Goal: Information Seeking & Learning: Learn about a topic

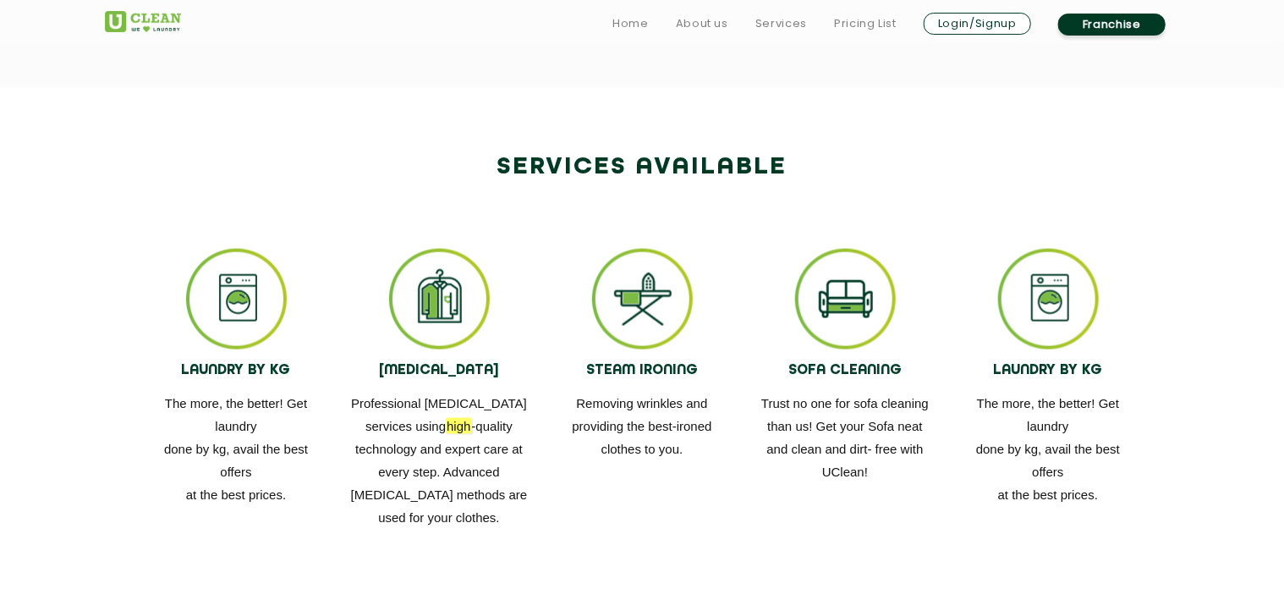
drag, startPoint x: 929, startPoint y: 447, endPoint x: 920, endPoint y: 439, distance: 12.6
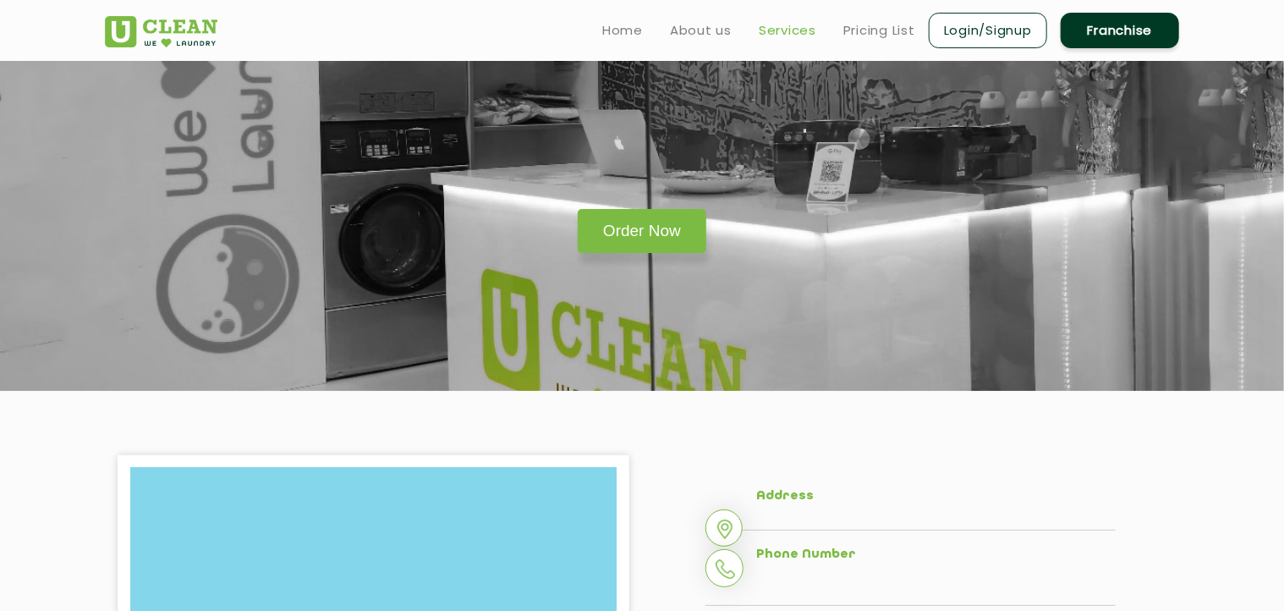
click at [770, 25] on link "Services" at bounding box center [788, 30] width 58 height 20
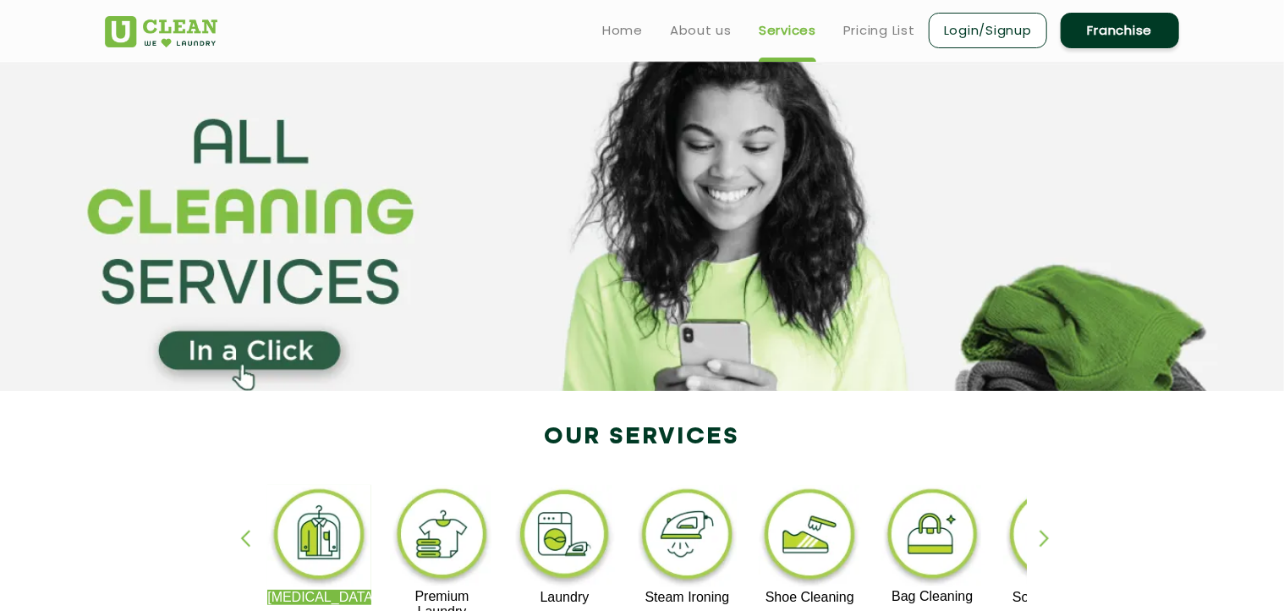
click at [425, 159] on section at bounding box center [642, 226] width 1284 height 330
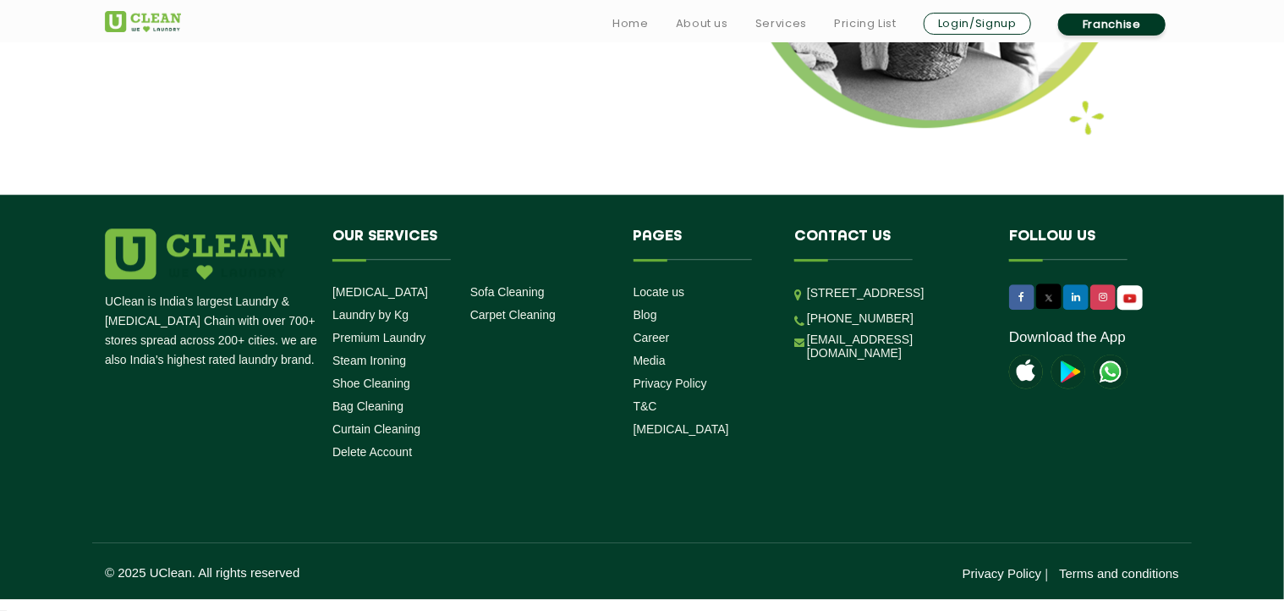
scroll to position [2288, 0]
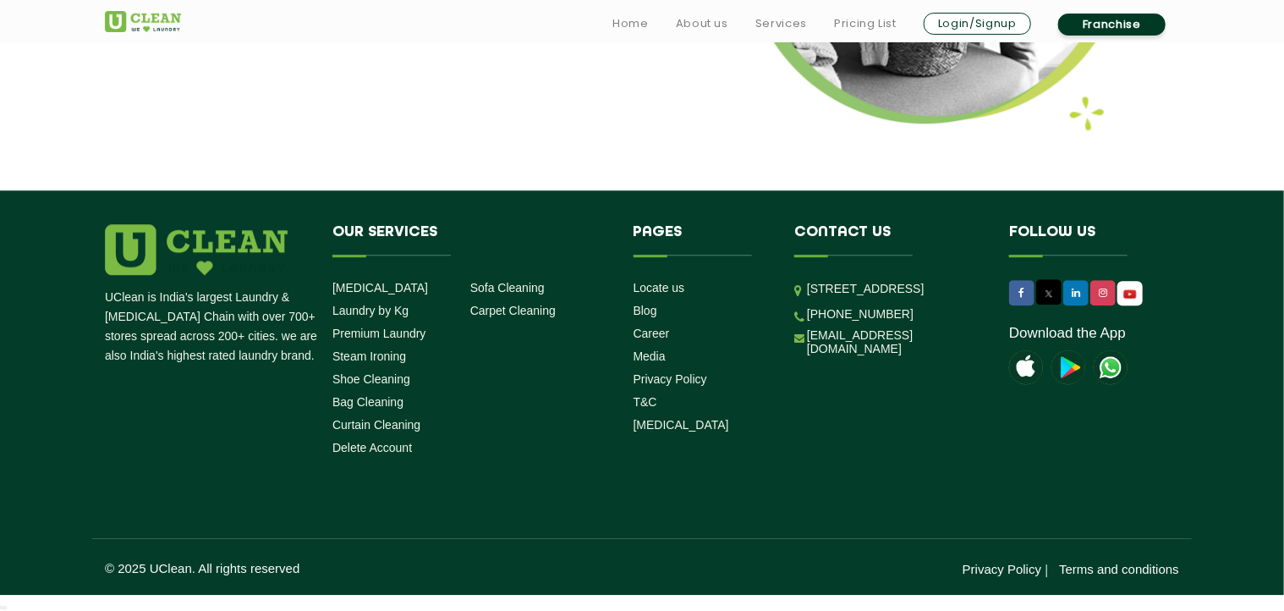
click at [354, 279] on li "[MEDICAL_DATA]" at bounding box center [394, 287] width 125 height 16
click at [348, 287] on link "[MEDICAL_DATA]" at bounding box center [380, 288] width 96 height 14
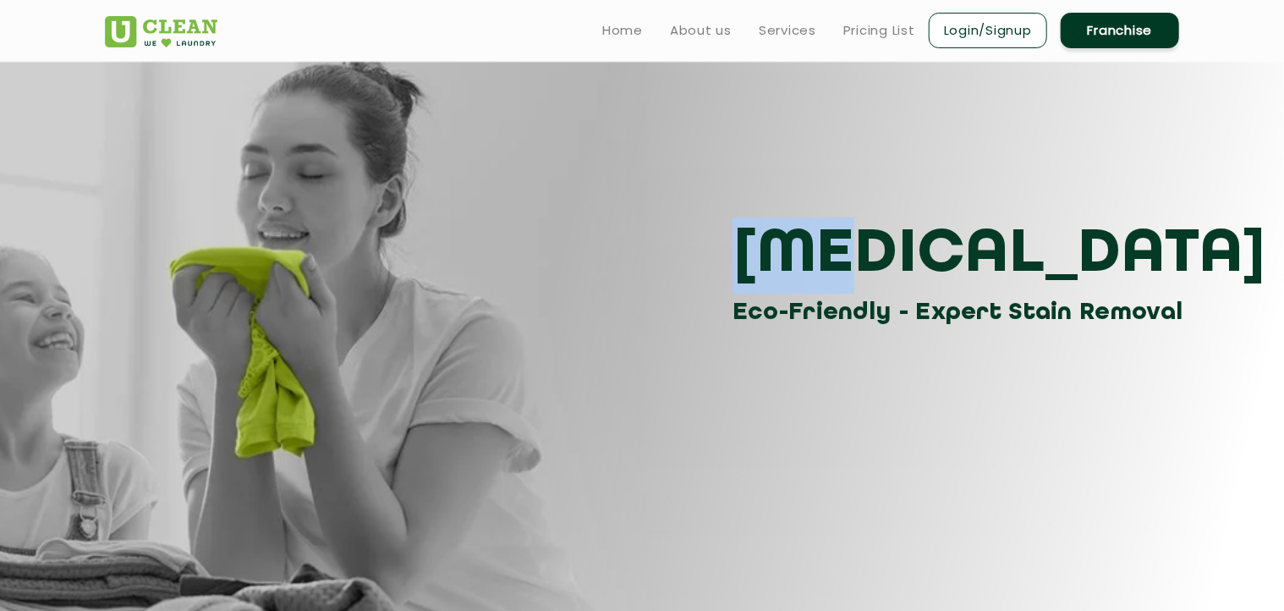
click at [348, 287] on div "[MEDICAL_DATA] Eco-Friendly - Expert Stain Removal" at bounding box center [641, 274] width 1099 height 114
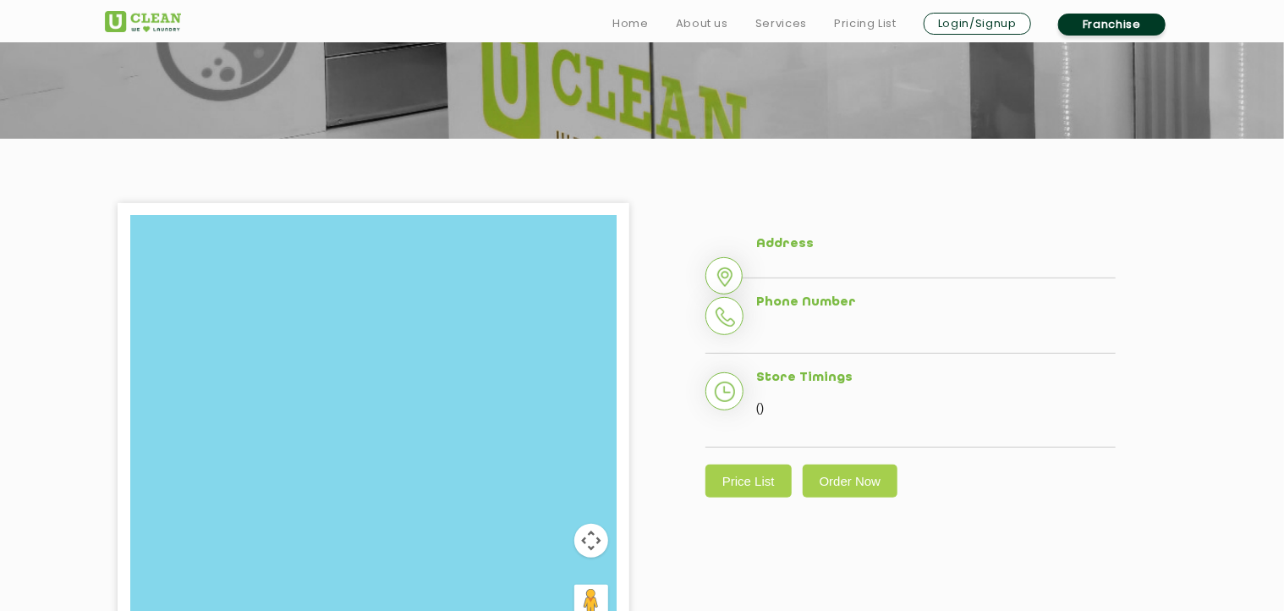
scroll to position [257, 0]
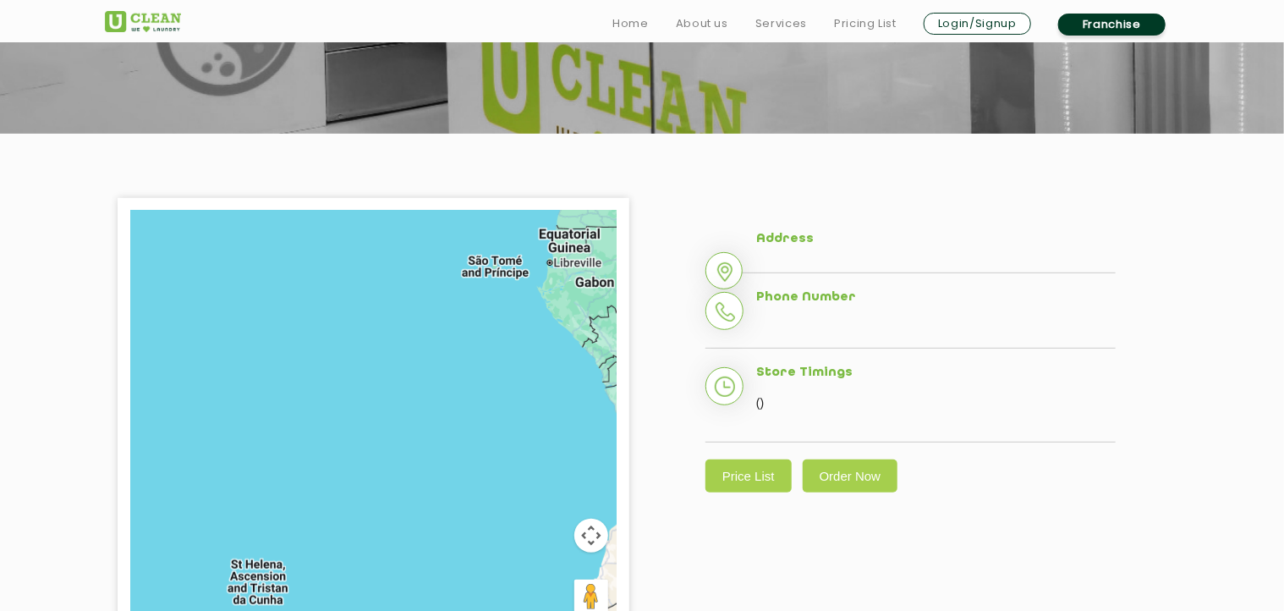
drag, startPoint x: 765, startPoint y: 463, endPoint x: 776, endPoint y: 451, distance: 16.8
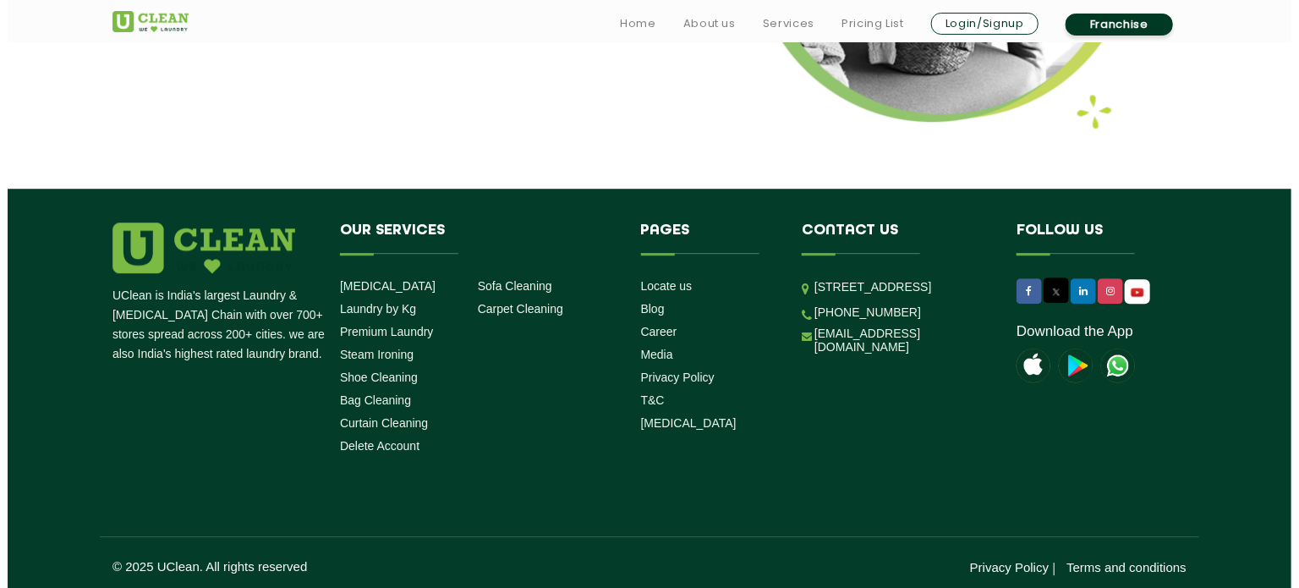
scroll to position [2290, 0]
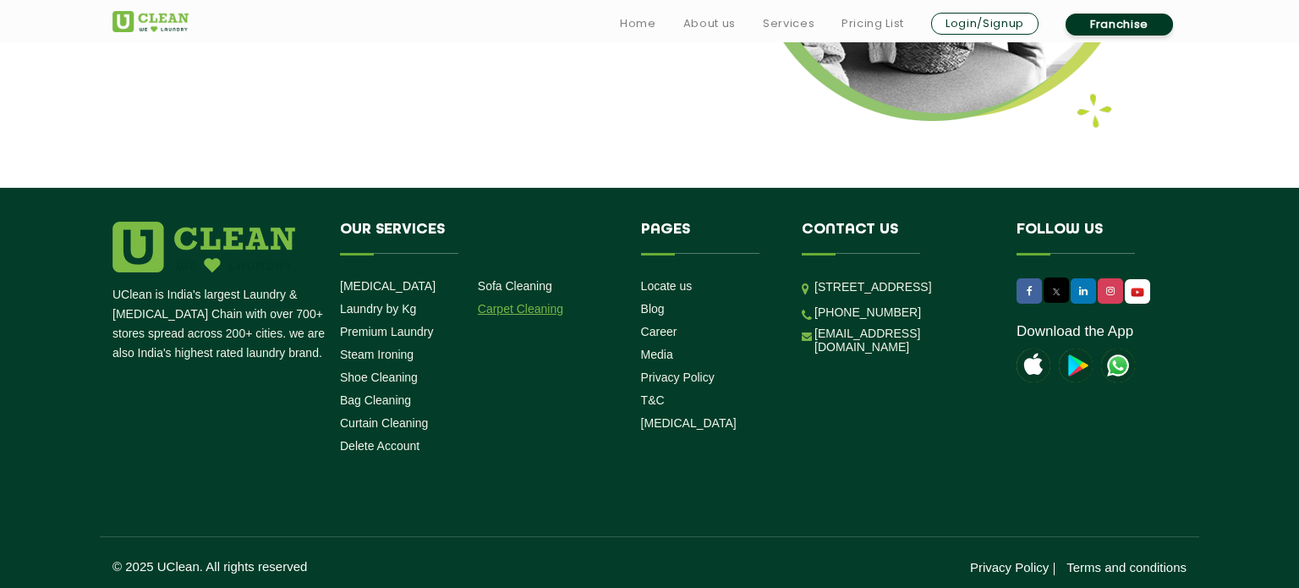
click at [511, 310] on link "Carpet Cleaning" at bounding box center [520, 309] width 85 height 14
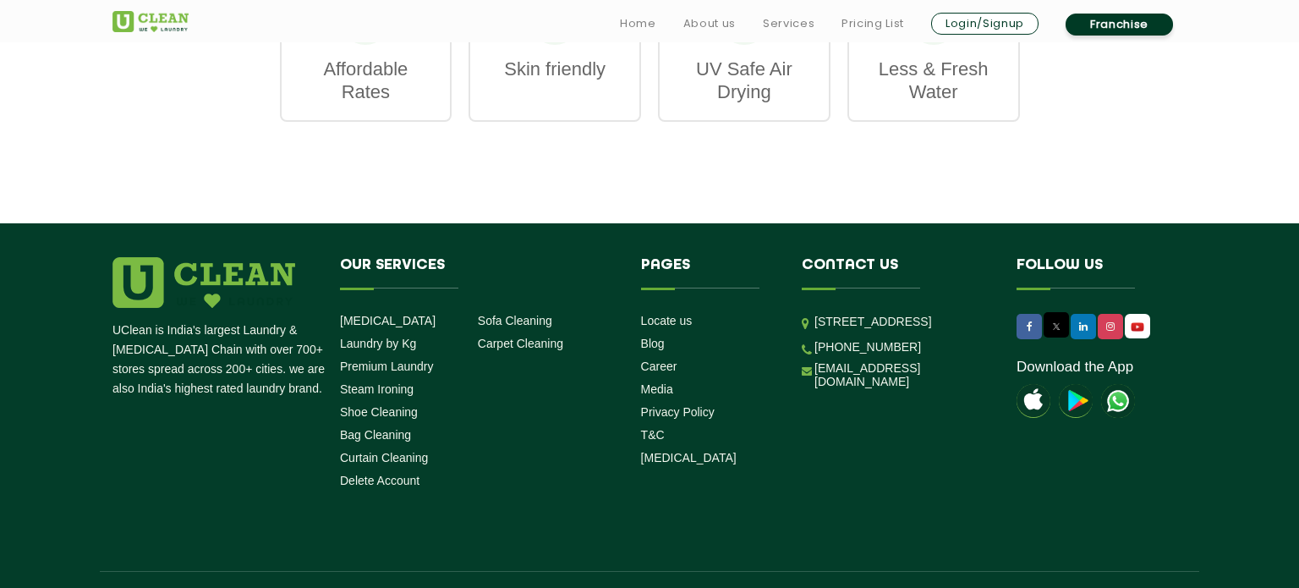
scroll to position [2307, 0]
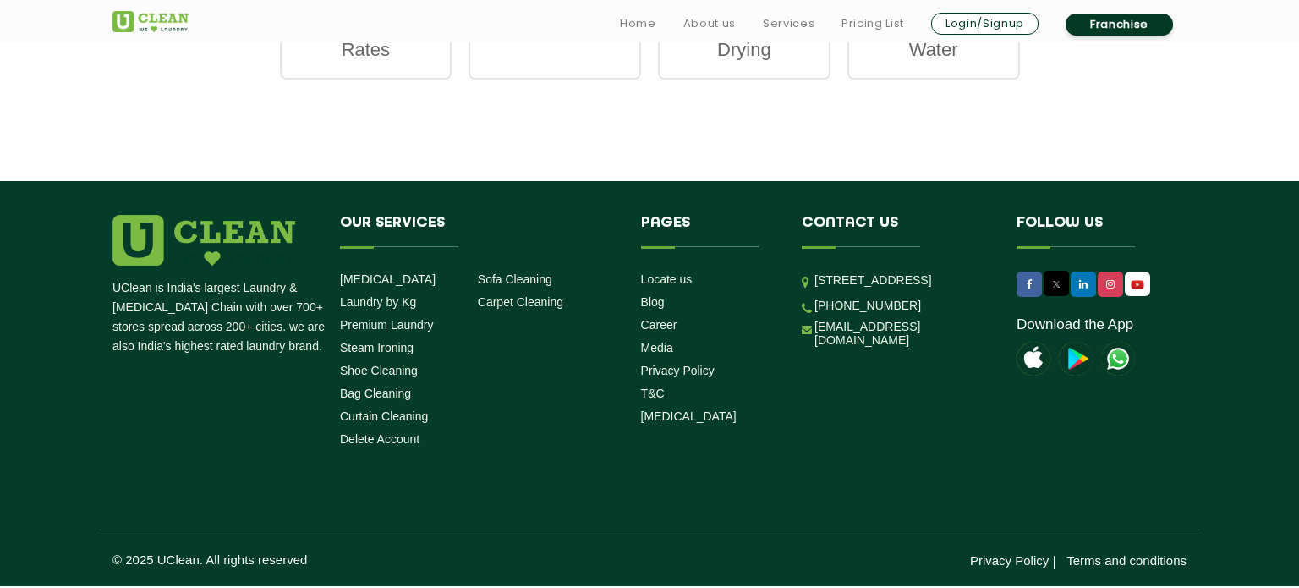
scroll to position [2634, 0]
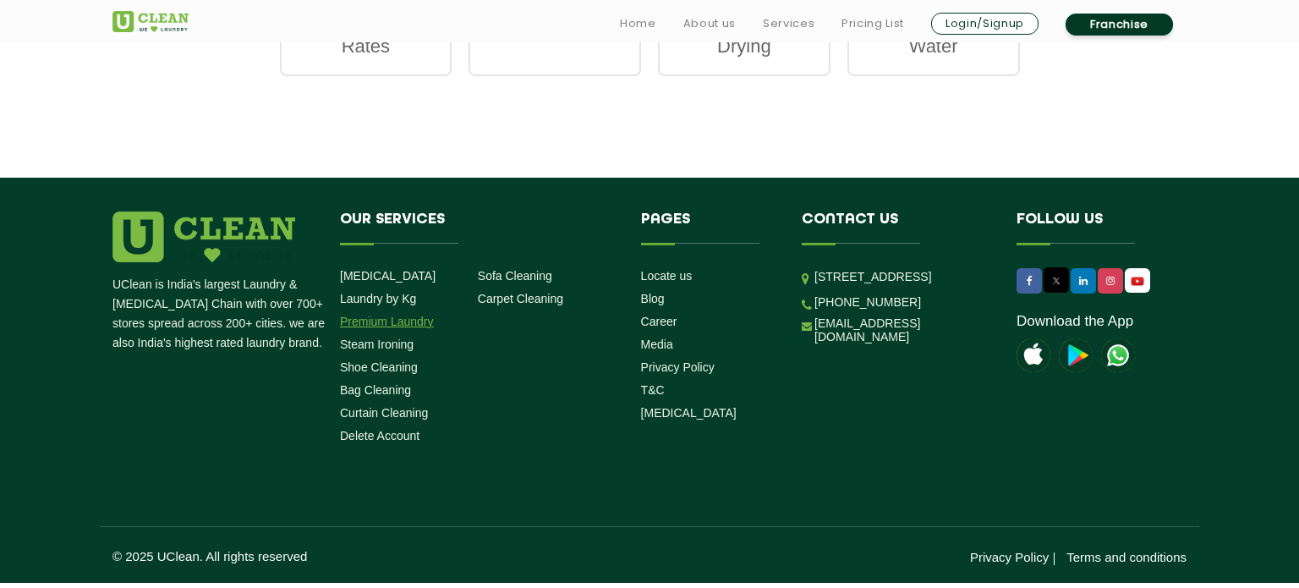
click at [386, 315] on link "Premium Laundry" at bounding box center [387, 322] width 94 height 14
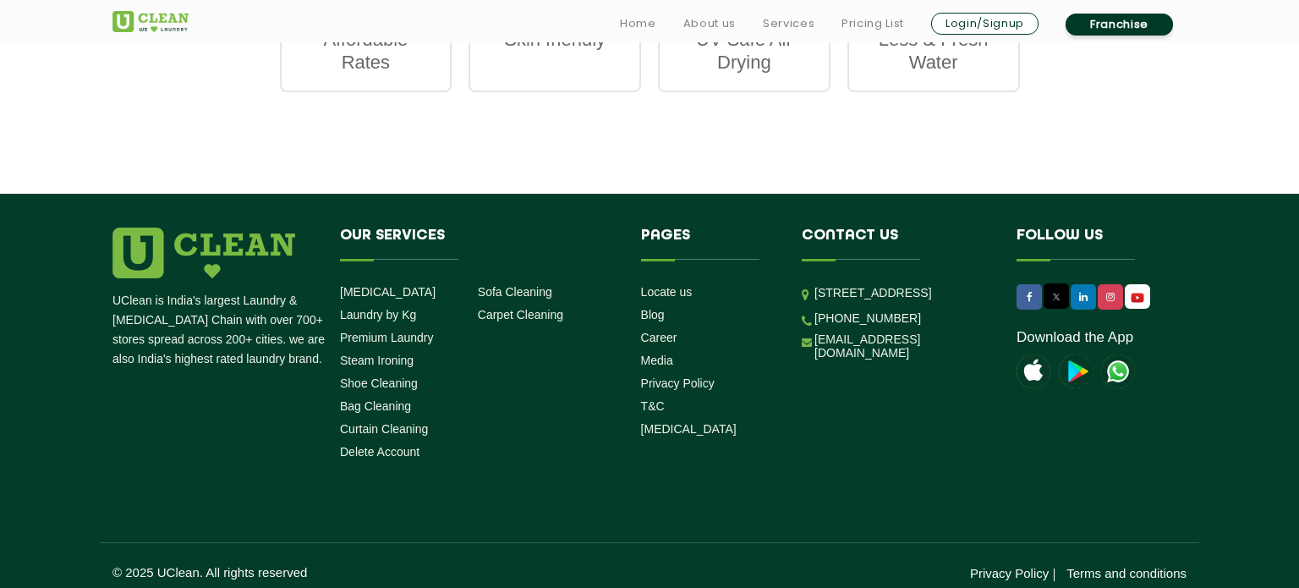
scroll to position [2349, 0]
